Goal: Transaction & Acquisition: Purchase product/service

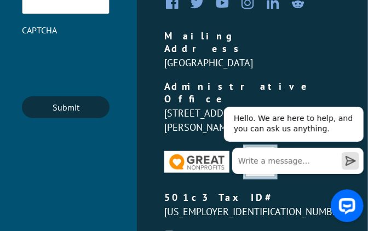
scroll to position [4667, 0]
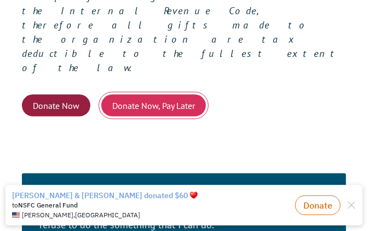
click at [139, 95] on button "Donate Now, Pay Later" at bounding box center [153, 106] width 104 height 22
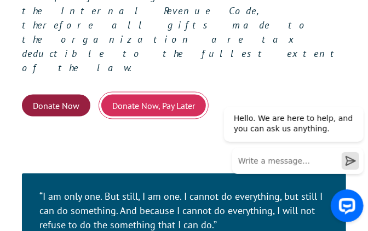
click at [137, 95] on button "Donate Now, Pay Later" at bounding box center [153, 106] width 104 height 22
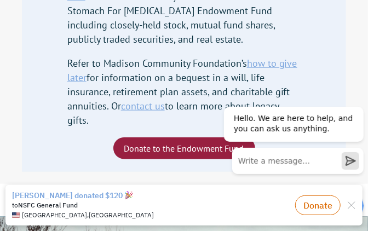
scroll to position [3620, 0]
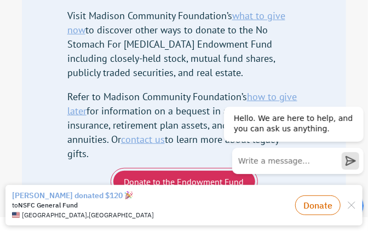
click at [159, 171] on link "Donate to the Endowment Fund" at bounding box center [184, 182] width 142 height 22
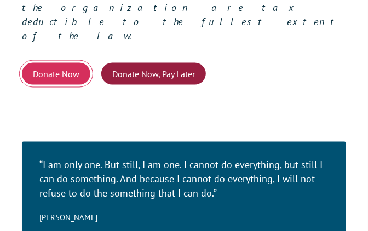
click at [69, 63] on link "Donate Now" at bounding box center [56, 74] width 68 height 22
